Goal: Transaction & Acquisition: Subscribe to service/newsletter

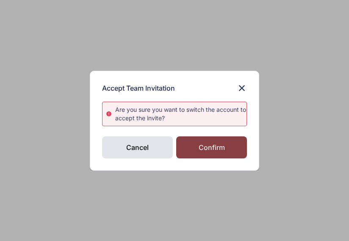
click at [232, 147] on div "Confirm" at bounding box center [211, 147] width 71 height 22
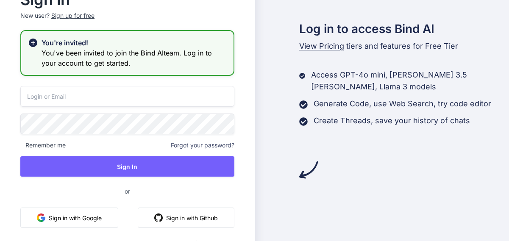
click at [156, 223] on button "Sign in with Github" at bounding box center [186, 218] width 97 height 20
click at [98, 217] on button "Sign in with Google" at bounding box center [69, 218] width 98 height 20
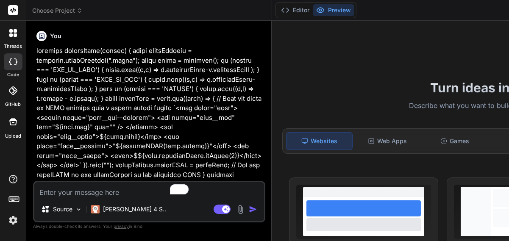
scroll to position [24, 0]
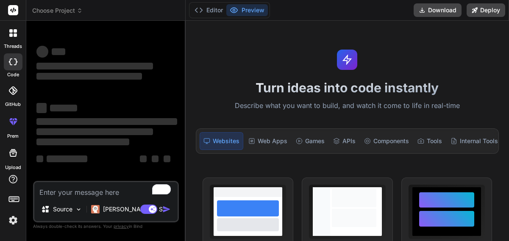
type textarea "x"
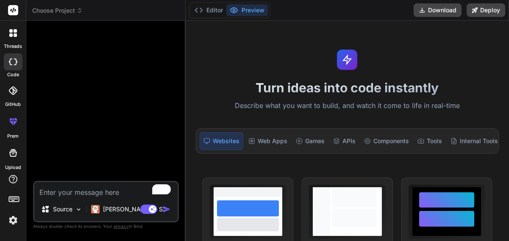
click at [13, 36] on icon at bounding box center [13, 33] width 8 height 8
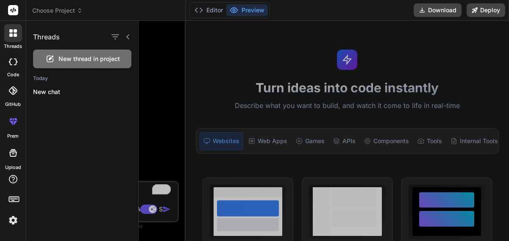
click at [10, 218] on img at bounding box center [13, 220] width 14 height 14
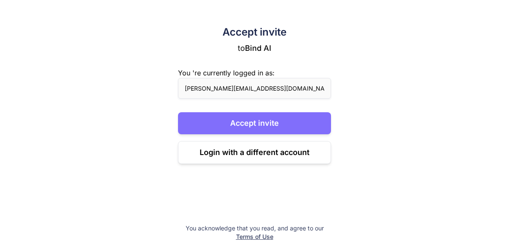
click at [273, 127] on button "Accept invite" at bounding box center [254, 123] width 152 height 22
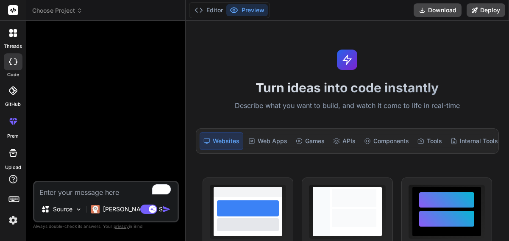
click at [14, 219] on img at bounding box center [13, 220] width 14 height 14
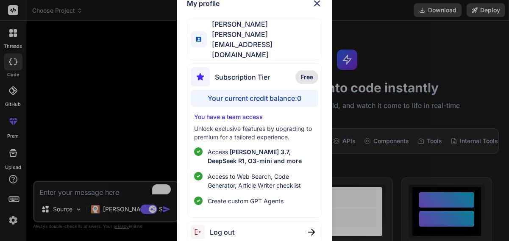
click at [308, 73] on span "Free" at bounding box center [306, 77] width 13 height 8
click at [316, 8] on img at bounding box center [317, 3] width 10 height 10
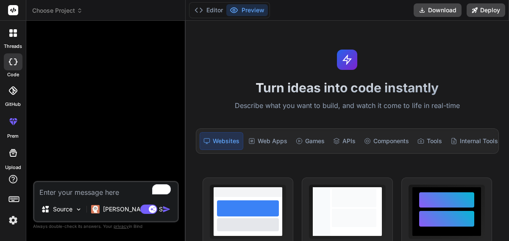
click at [12, 220] on img at bounding box center [13, 220] width 14 height 14
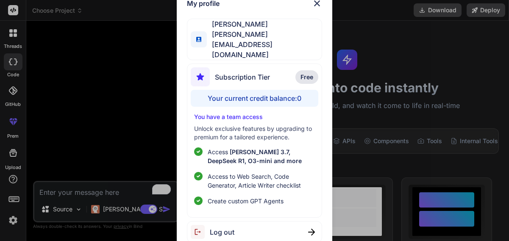
click at [316, 8] on img at bounding box center [317, 3] width 10 height 10
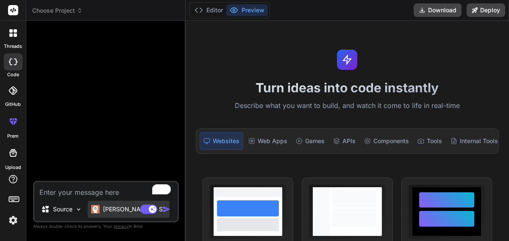
click at [122, 210] on p "Claude 4 S.." at bounding box center [134, 209] width 63 height 8
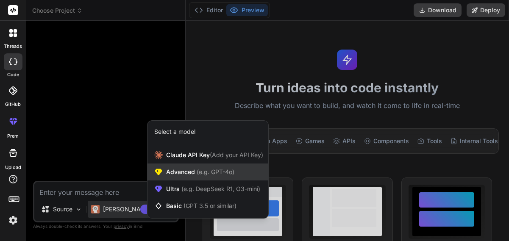
click at [187, 175] on span "Advanced (e.g. GPT-4o)" at bounding box center [200, 172] width 68 height 8
type textarea "x"
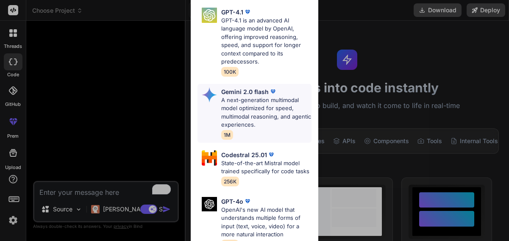
click at [263, 99] on p "A next-generation multimodal model optimized for speed, multimodal reasoning, a…" at bounding box center [266, 112] width 90 height 33
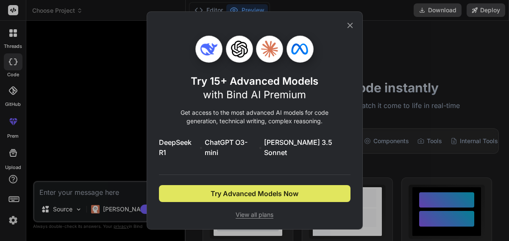
click at [255, 191] on span "Try Advanced Models Now" at bounding box center [255, 193] width 88 height 10
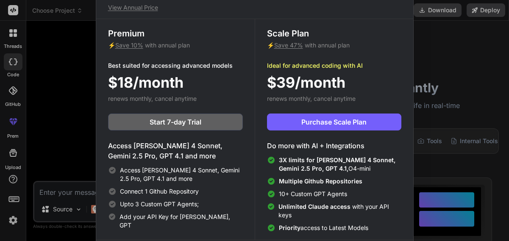
click at [19, 94] on div "Upgrade to access Advanced AI & Integrations View Annual Price Premium ⚡ Save 1…" at bounding box center [254, 120] width 509 height 241
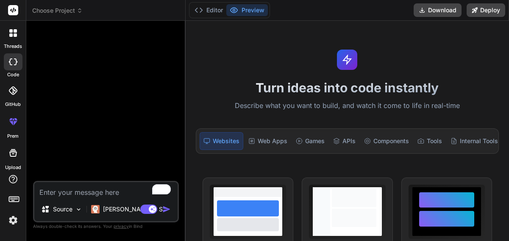
click at [11, 94] on icon at bounding box center [13, 90] width 8 height 8
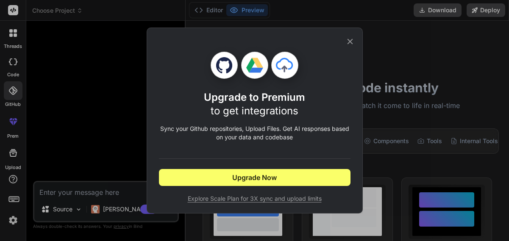
click at [11, 93] on div "Upgrade to Premium to get integrations Sync your Github repositories, Upload Fi…" at bounding box center [254, 120] width 509 height 241
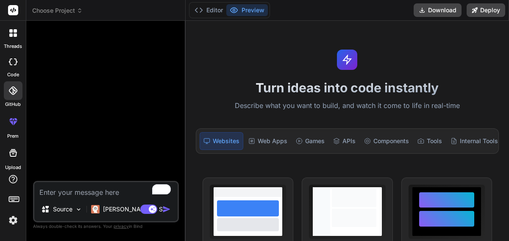
click at [14, 89] on icon at bounding box center [13, 90] width 8 height 8
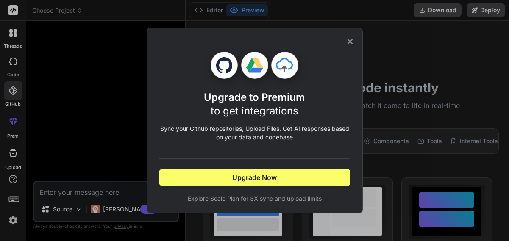
click at [350, 42] on icon at bounding box center [350, 42] width 6 height 6
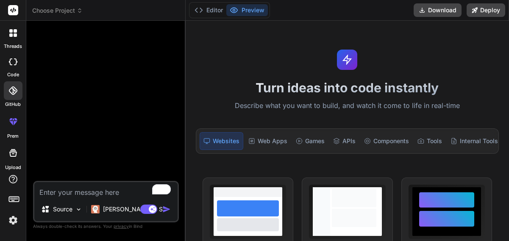
click at [9, 95] on div at bounding box center [13, 90] width 19 height 19
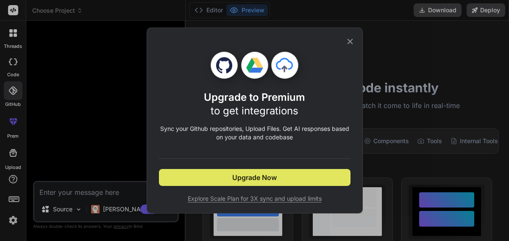
click at [213, 180] on button "Upgrade Now" at bounding box center [254, 177] width 191 height 17
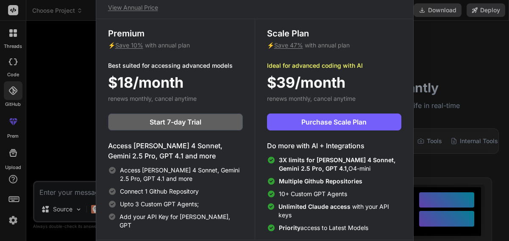
scroll to position [4, 0]
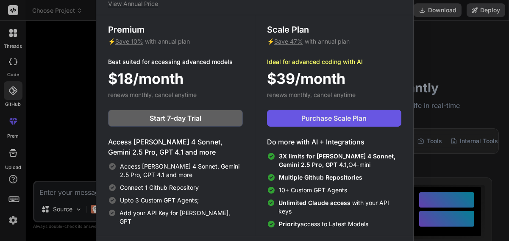
click at [327, 117] on span "Purchase Scale Plan" at bounding box center [333, 118] width 65 height 10
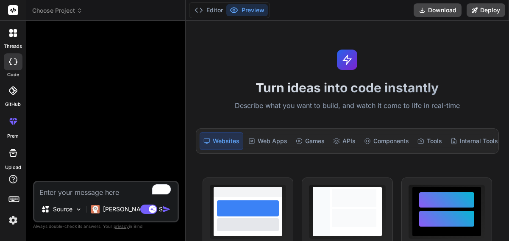
click at [15, 220] on img at bounding box center [13, 220] width 14 height 14
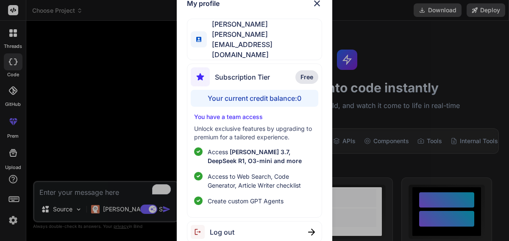
click at [223, 229] on div "Log out" at bounding box center [213, 232] width 44 height 14
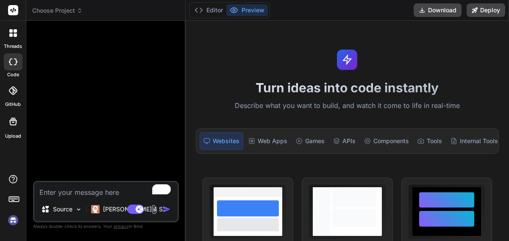
scroll to position [24, 0]
click at [13, 221] on img at bounding box center [13, 220] width 14 height 14
click at [16, 96] on div at bounding box center [13, 90] width 19 height 19
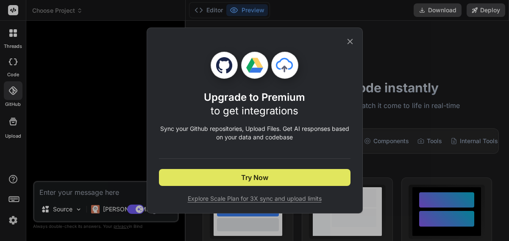
click at [200, 177] on button "Try Now" at bounding box center [254, 177] width 191 height 17
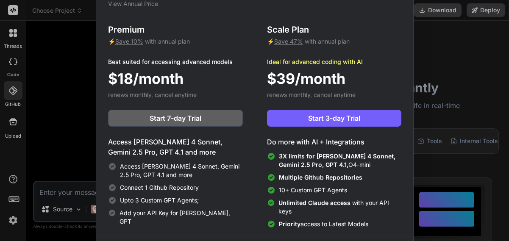
scroll to position [0, 0]
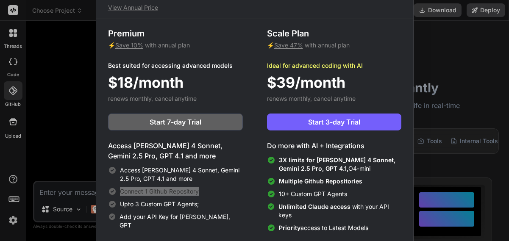
drag, startPoint x: 121, startPoint y: 190, endPoint x: 216, endPoint y: 193, distance: 94.9
click at [216, 193] on div "Connect 1 Github Repository" at bounding box center [175, 191] width 135 height 8
click at [166, 120] on span "Start 7-day Trial" at bounding box center [176, 122] width 52 height 10
click at [80, 142] on div "Upgrade to access Advanced AI & Integrations View Annual Price Premium ⚡ Save 1…" at bounding box center [254, 120] width 509 height 241
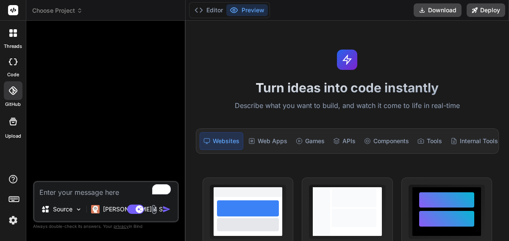
click at [13, 221] on img at bounding box center [13, 220] width 14 height 14
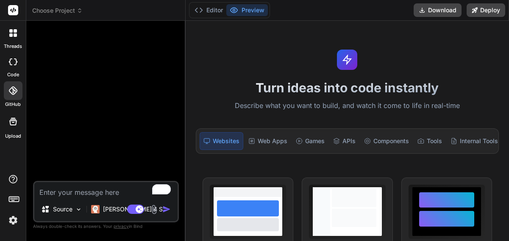
type textarea "x"
